Goal: Task Accomplishment & Management: Manage account settings

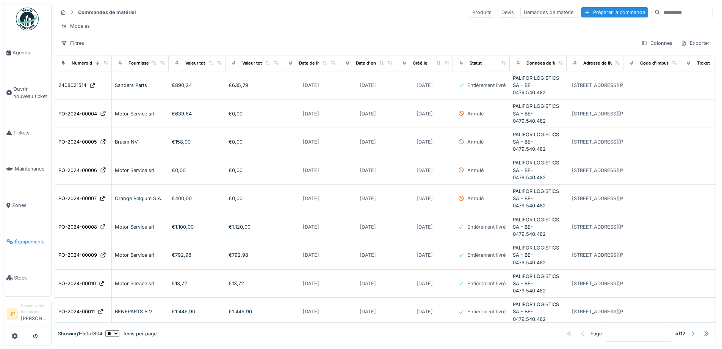
click at [26, 239] on link "Équipements" at bounding box center [27, 241] width 48 height 36
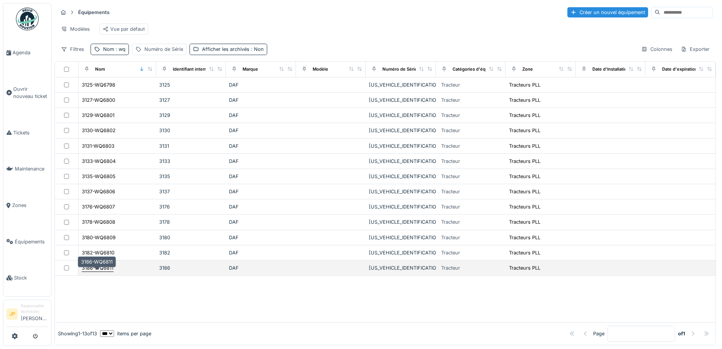
click at [108, 271] on div "3186-WQ6811" at bounding box center [97, 267] width 31 height 7
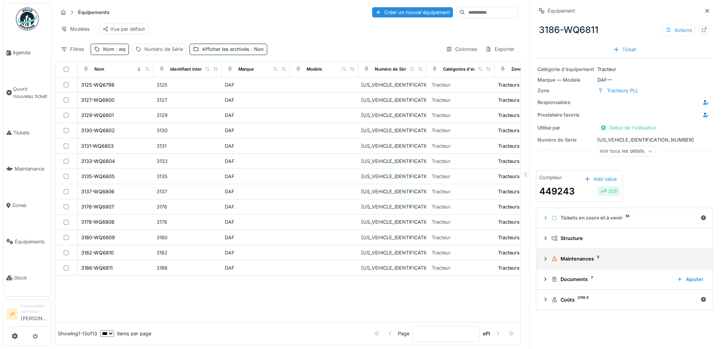
click at [581, 256] on div "Maintenances 5" at bounding box center [628, 258] width 152 height 7
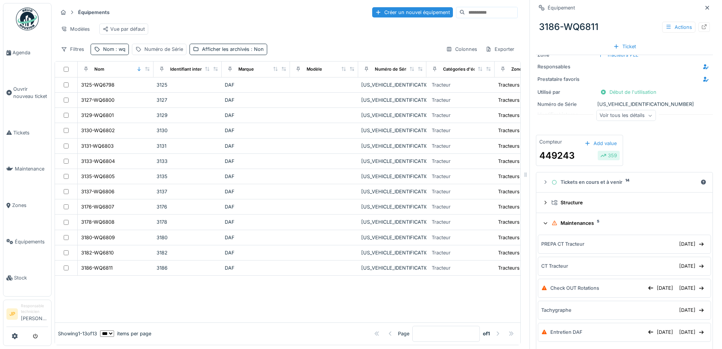
scroll to position [76, 0]
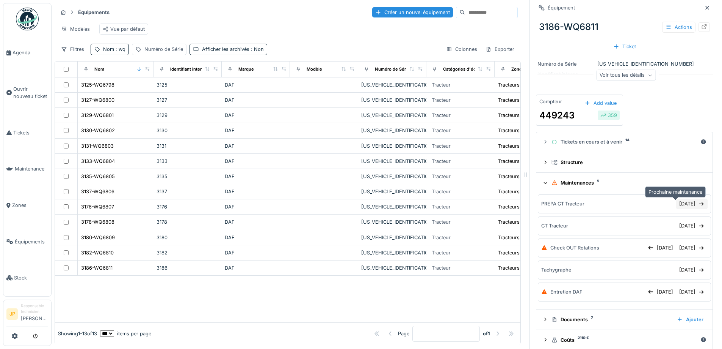
click at [677, 203] on div "04/10/2025" at bounding box center [692, 203] width 31 height 10
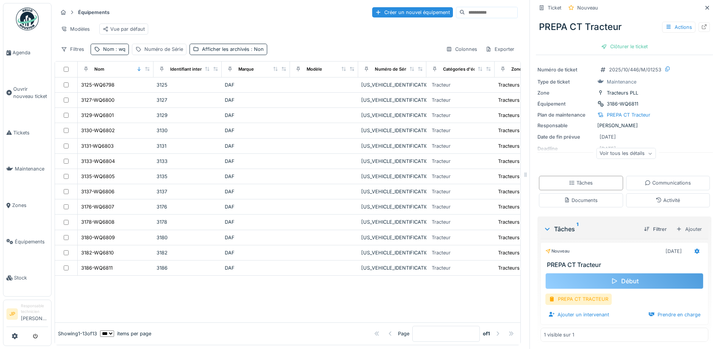
scroll to position [13, 0]
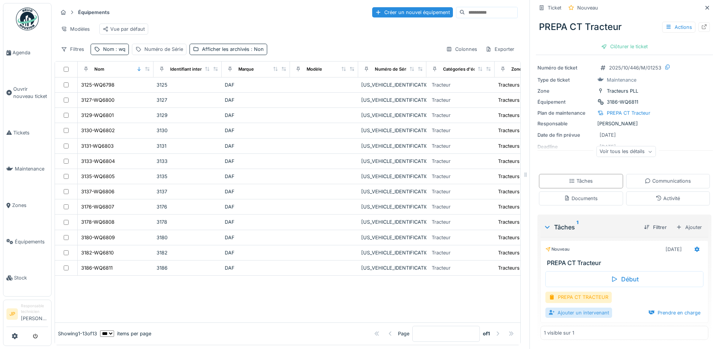
click at [583, 311] on div "Ajouter un intervenant" at bounding box center [579, 312] width 67 height 10
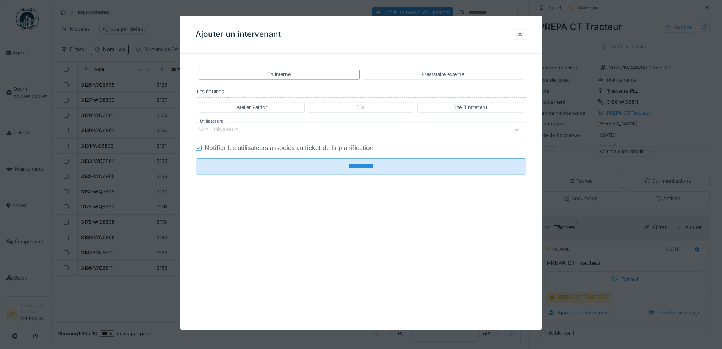
click at [252, 131] on div "Vos utilisateurs" at bounding box center [342, 130] width 286 height 8
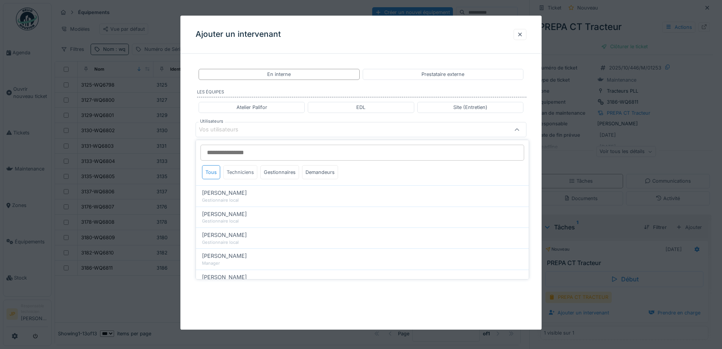
click at [241, 174] on div "Techniciens" at bounding box center [240, 172] width 34 height 14
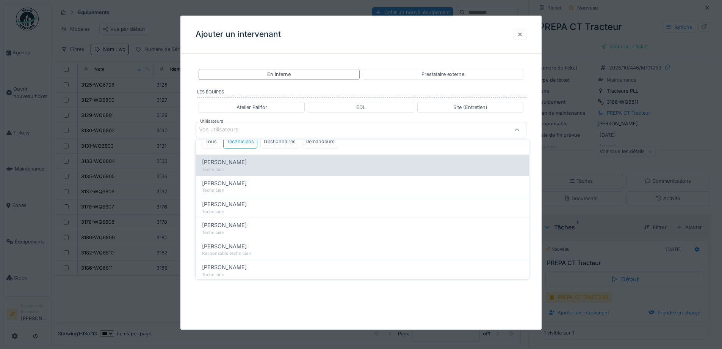
scroll to position [67, 0]
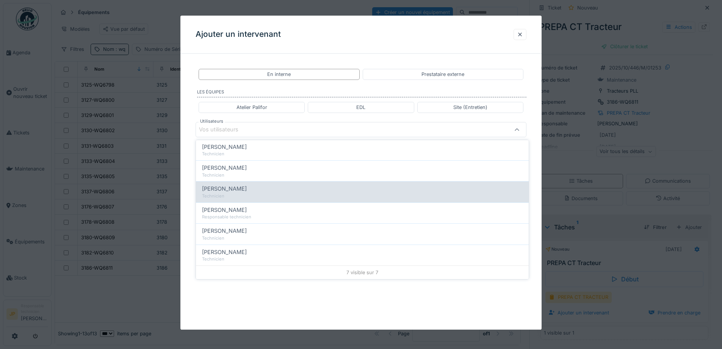
click at [241, 192] on span "Florian Anciaux" at bounding box center [224, 188] width 45 height 8
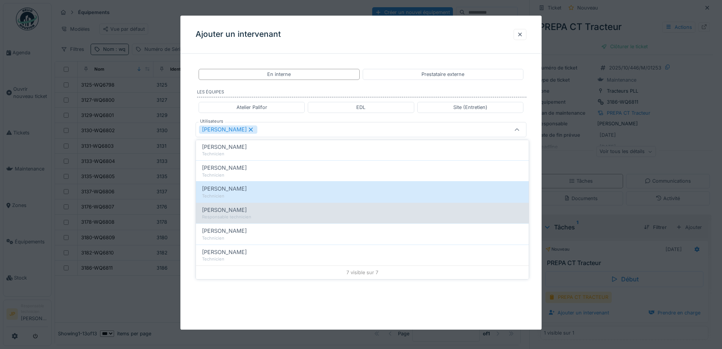
click at [233, 210] on span "[PERSON_NAME]" at bounding box center [224, 210] width 45 height 8
type input "**********"
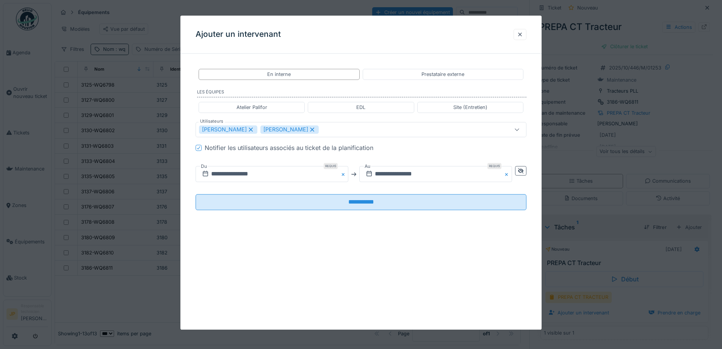
click at [353, 309] on div "**********" at bounding box center [361, 173] width 361 height 314
click at [523, 170] on icon at bounding box center [521, 170] width 6 height 5
click at [402, 172] on input "**********" at bounding box center [354, 174] width 317 height 16
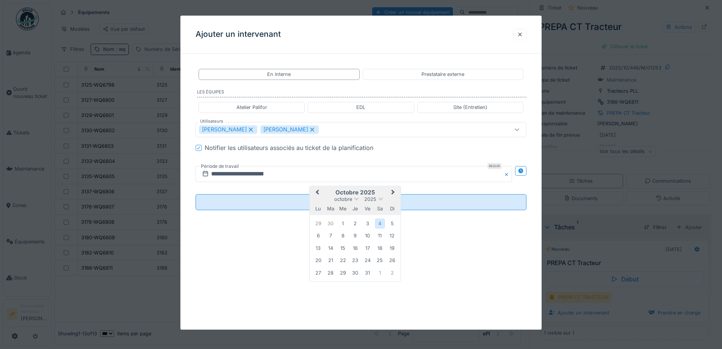
click at [321, 194] on button "Previous Month" at bounding box center [317, 193] width 12 height 12
click at [369, 237] on div "12" at bounding box center [368, 236] width 10 height 11
click at [369, 236] on div "12" at bounding box center [368, 236] width 10 height 11
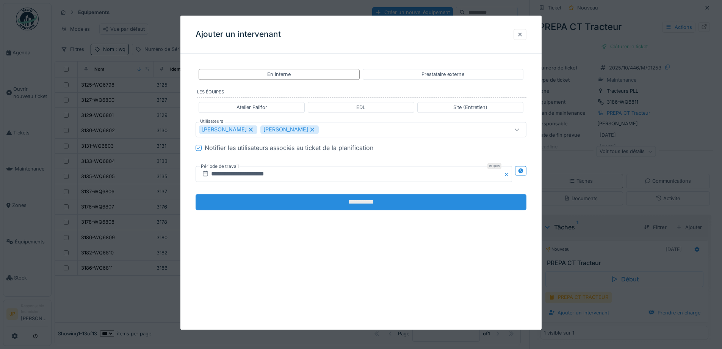
click at [371, 209] on input "**********" at bounding box center [361, 202] width 331 height 16
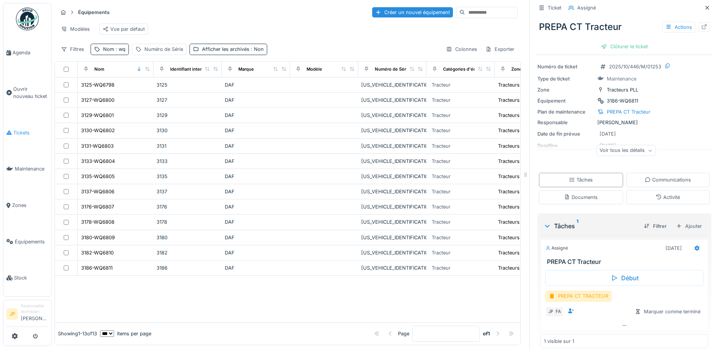
click at [30, 130] on span "Tickets" at bounding box center [30, 132] width 35 height 7
